Goal: Task Accomplishment & Management: Manage account settings

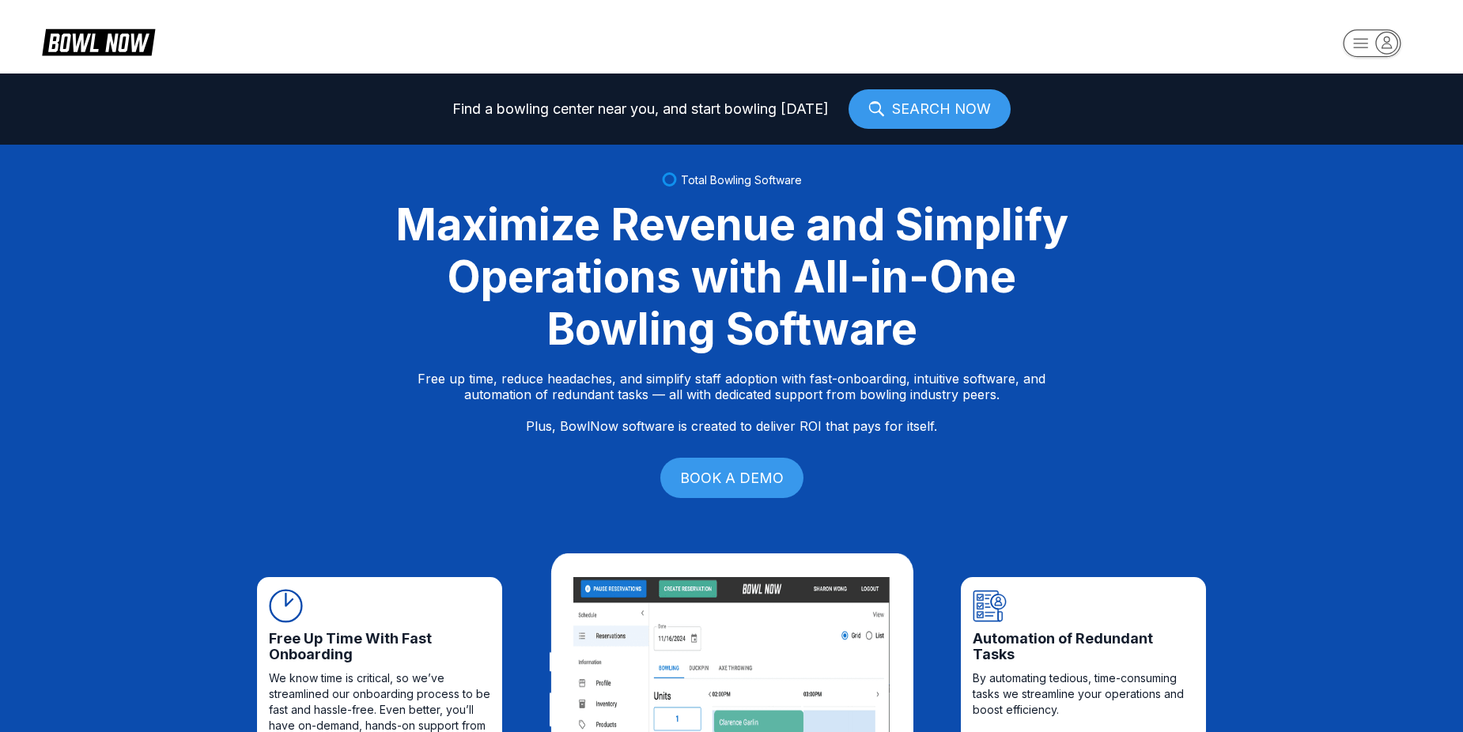
click at [1371, 45] on rect "button" at bounding box center [1372, 43] width 58 height 28
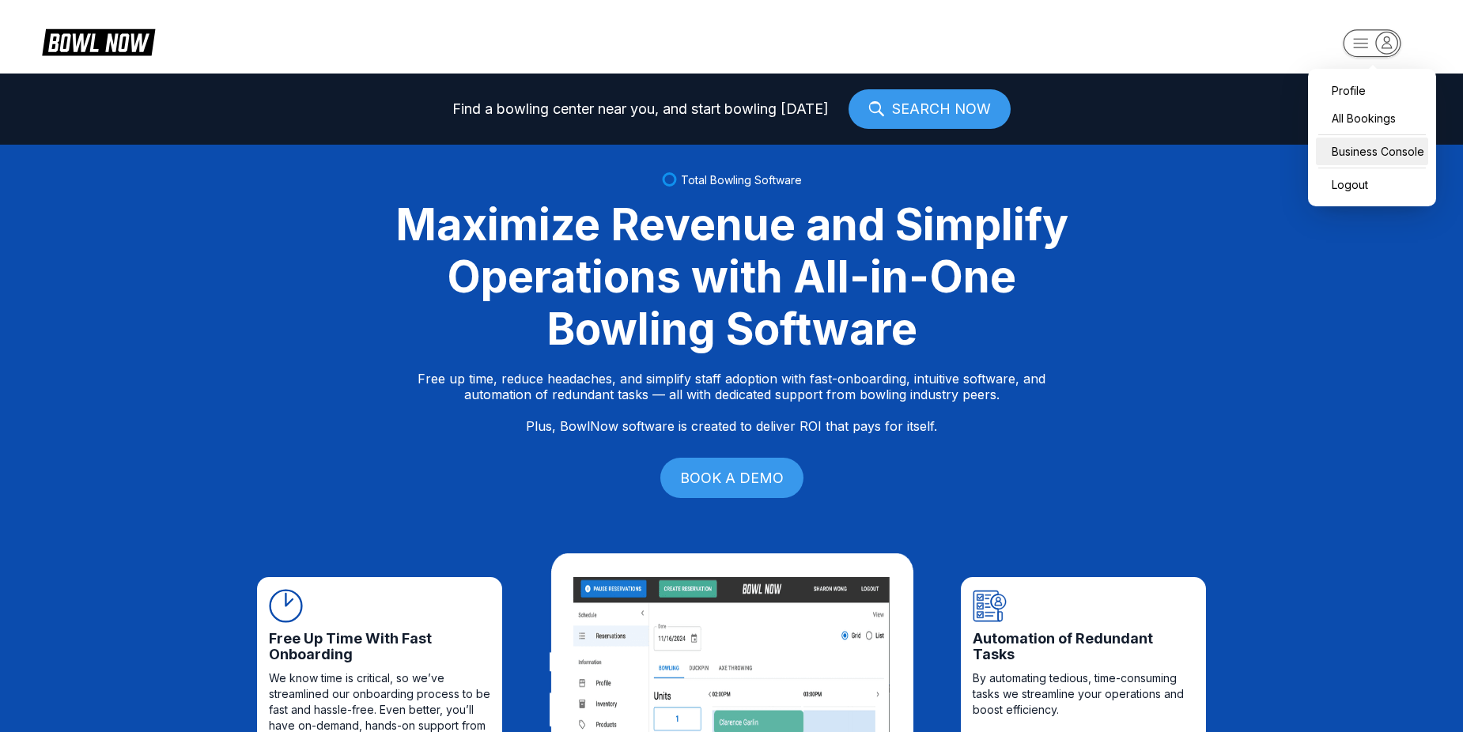
drag, startPoint x: 1385, startPoint y: 149, endPoint x: 1353, endPoint y: 153, distance: 31.9
click at [1385, 149] on div "Business Console" at bounding box center [1372, 152] width 112 height 28
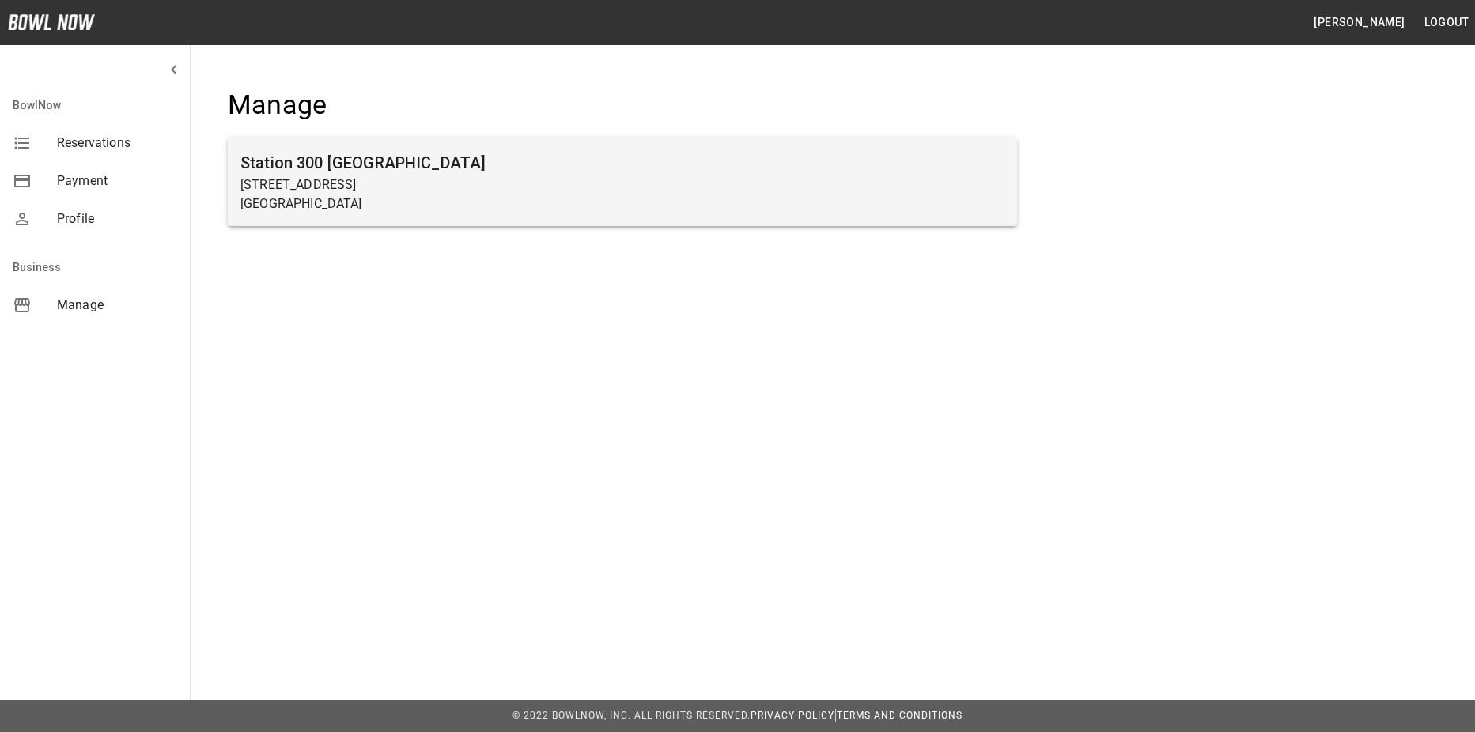
click at [683, 176] on p "[STREET_ADDRESS]" at bounding box center [622, 185] width 764 height 19
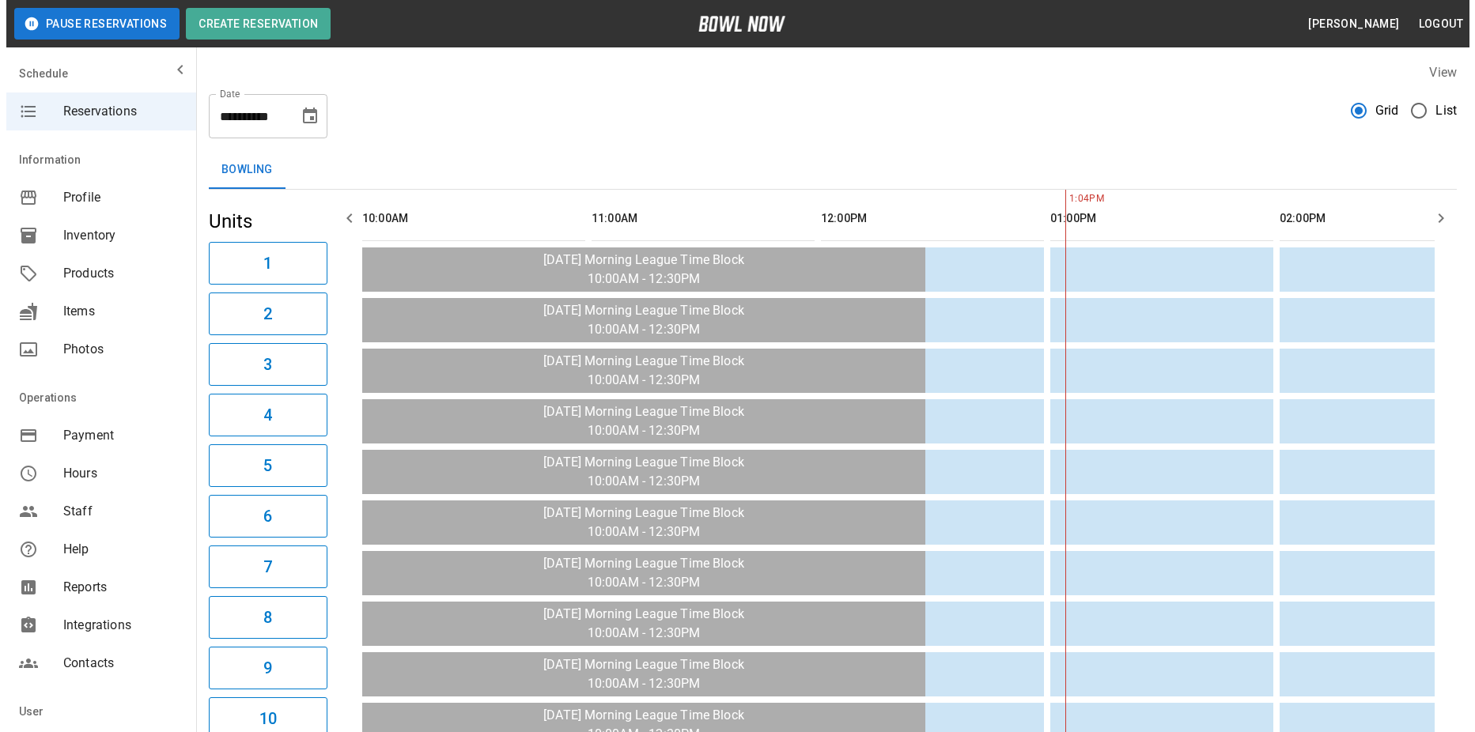
scroll to position [0, 688]
